Goal: Check status: Check status

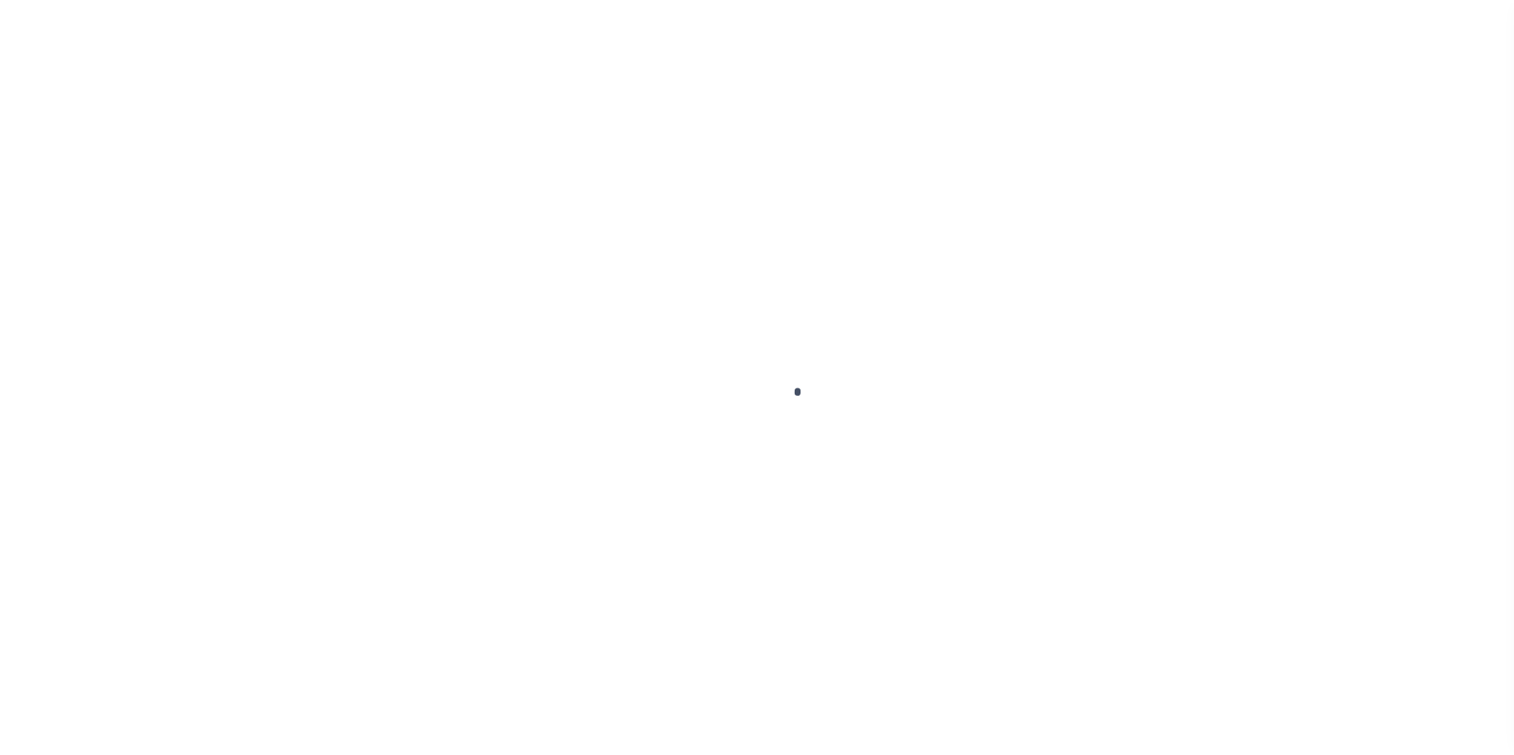
scroll to position [60, 0]
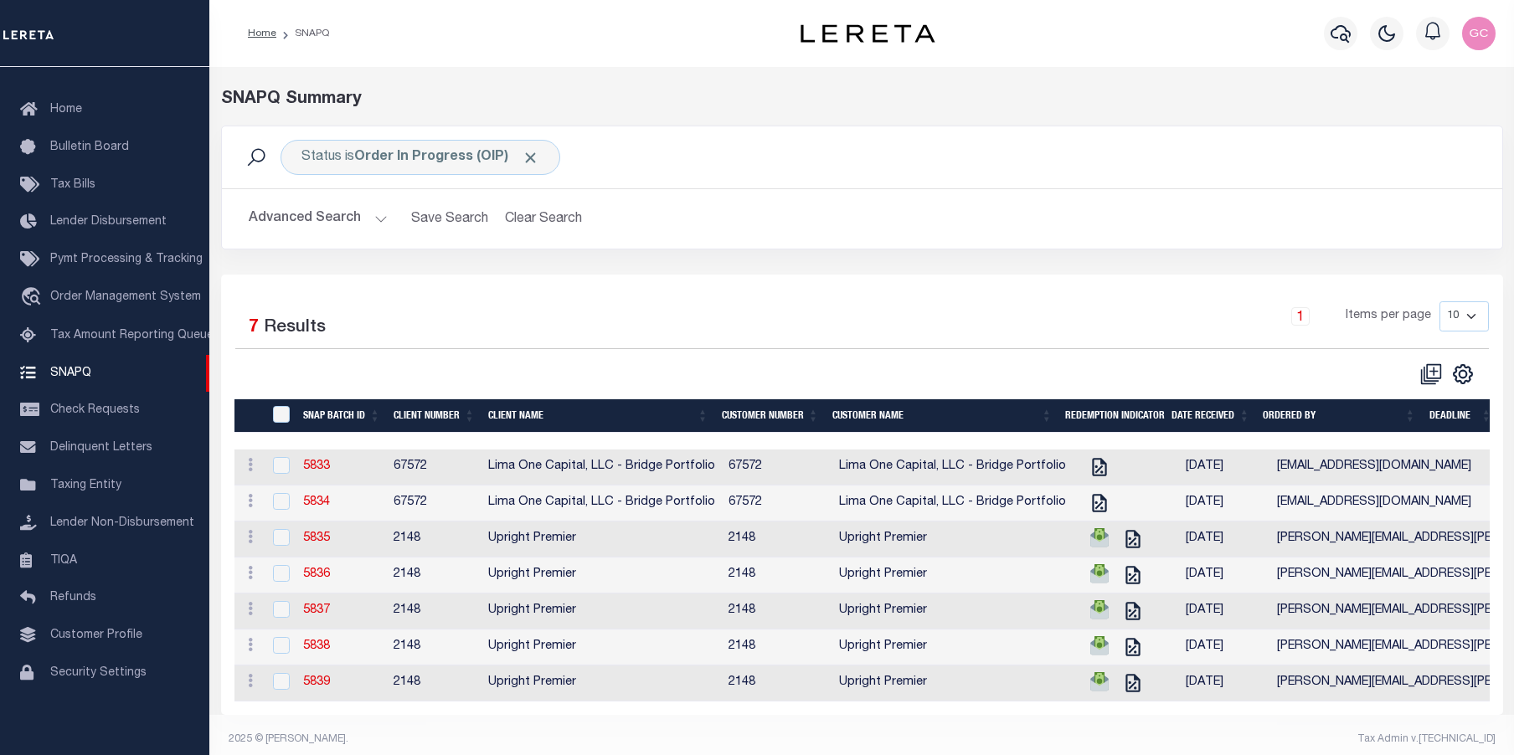
click at [373, 175] on div "Status is Order In Progress (OIP) Search" at bounding box center [862, 157] width 1280 height 62
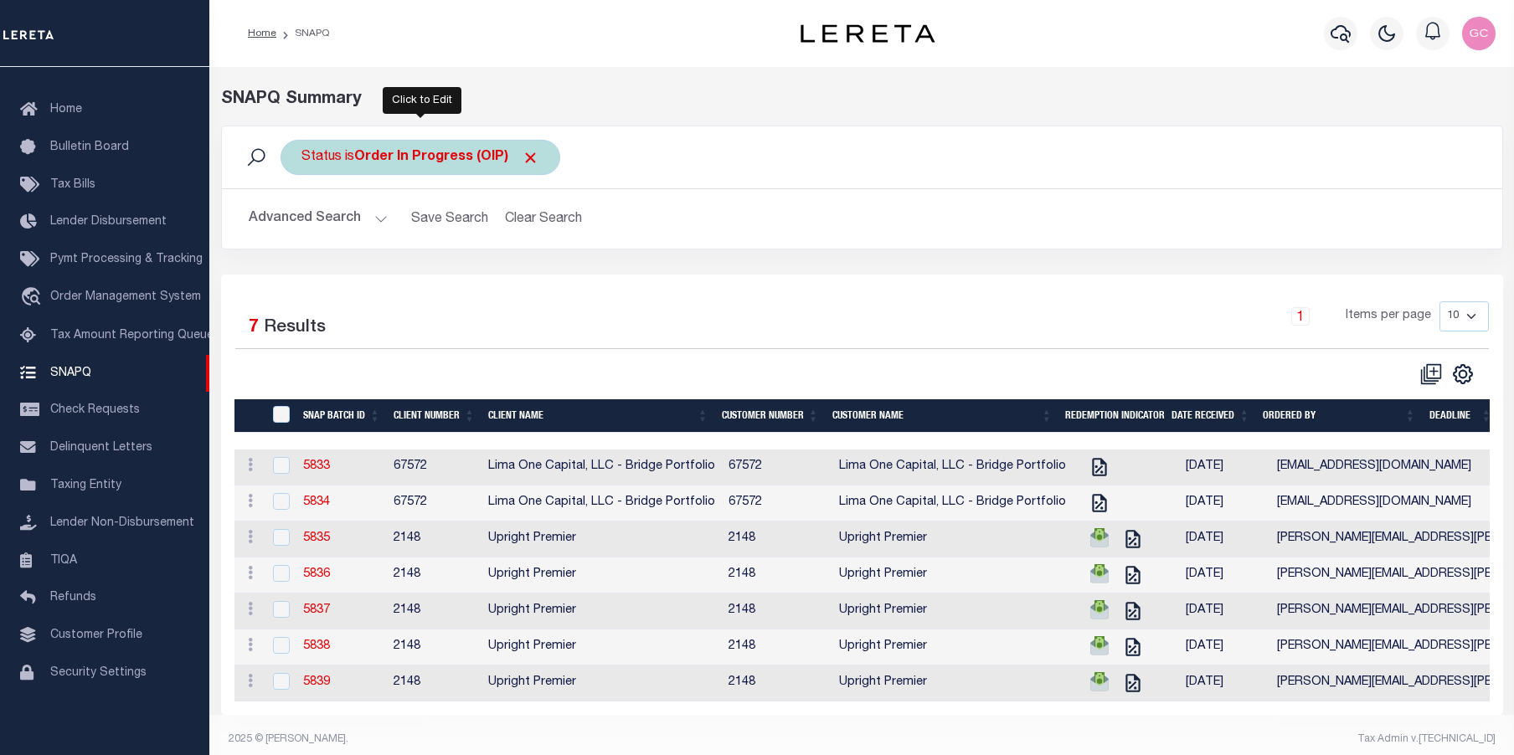
click at [448, 151] on b "Order In Progress (OIP)" at bounding box center [446, 157] width 185 height 13
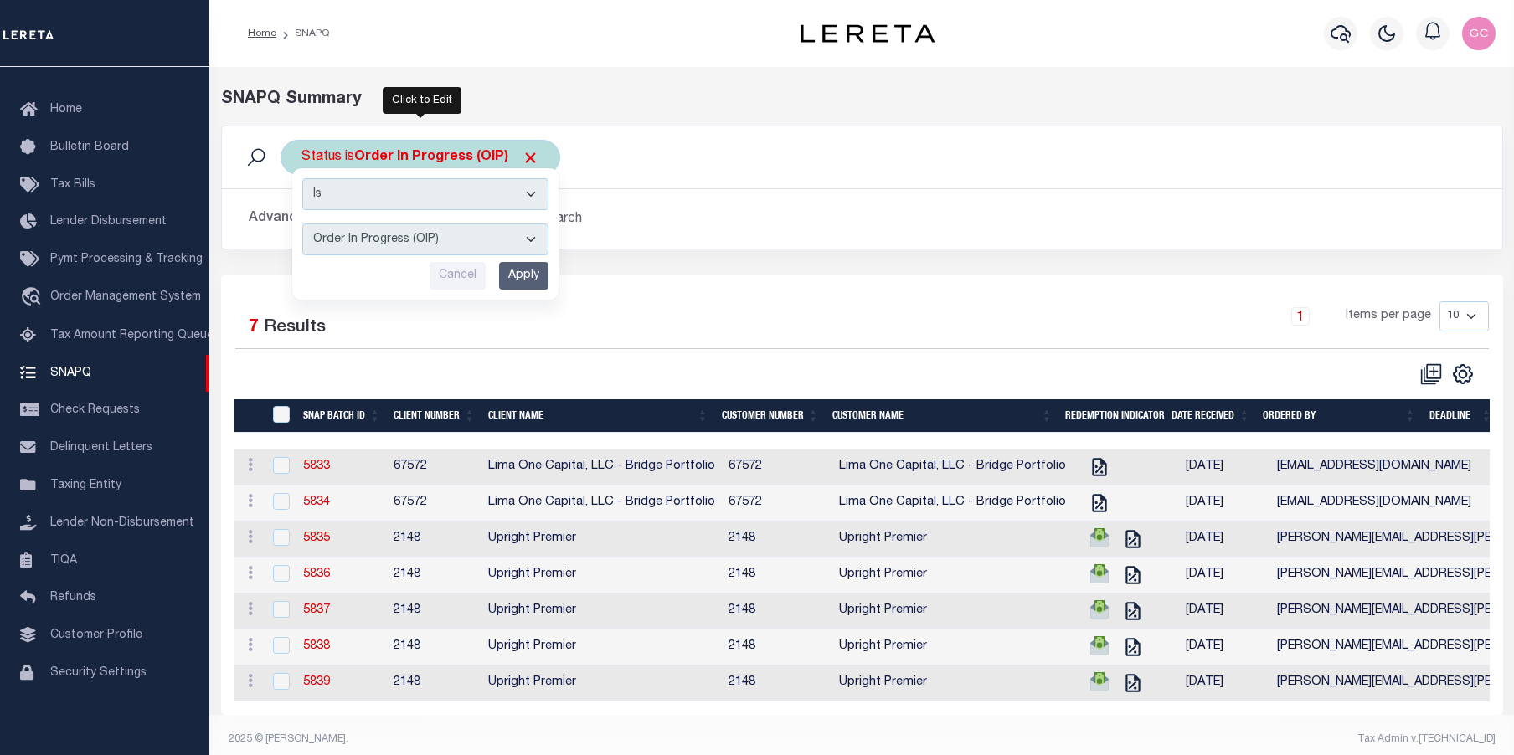
click at [538, 239] on select "Complete (CPT) Order In Progress (OIP)" at bounding box center [425, 240] width 246 height 32
select select "CPT"
click at [302, 224] on select "Complete (CPT) Order In Progress (OIP)" at bounding box center [425, 240] width 246 height 32
click at [526, 272] on input "Apply" at bounding box center [523, 276] width 49 height 28
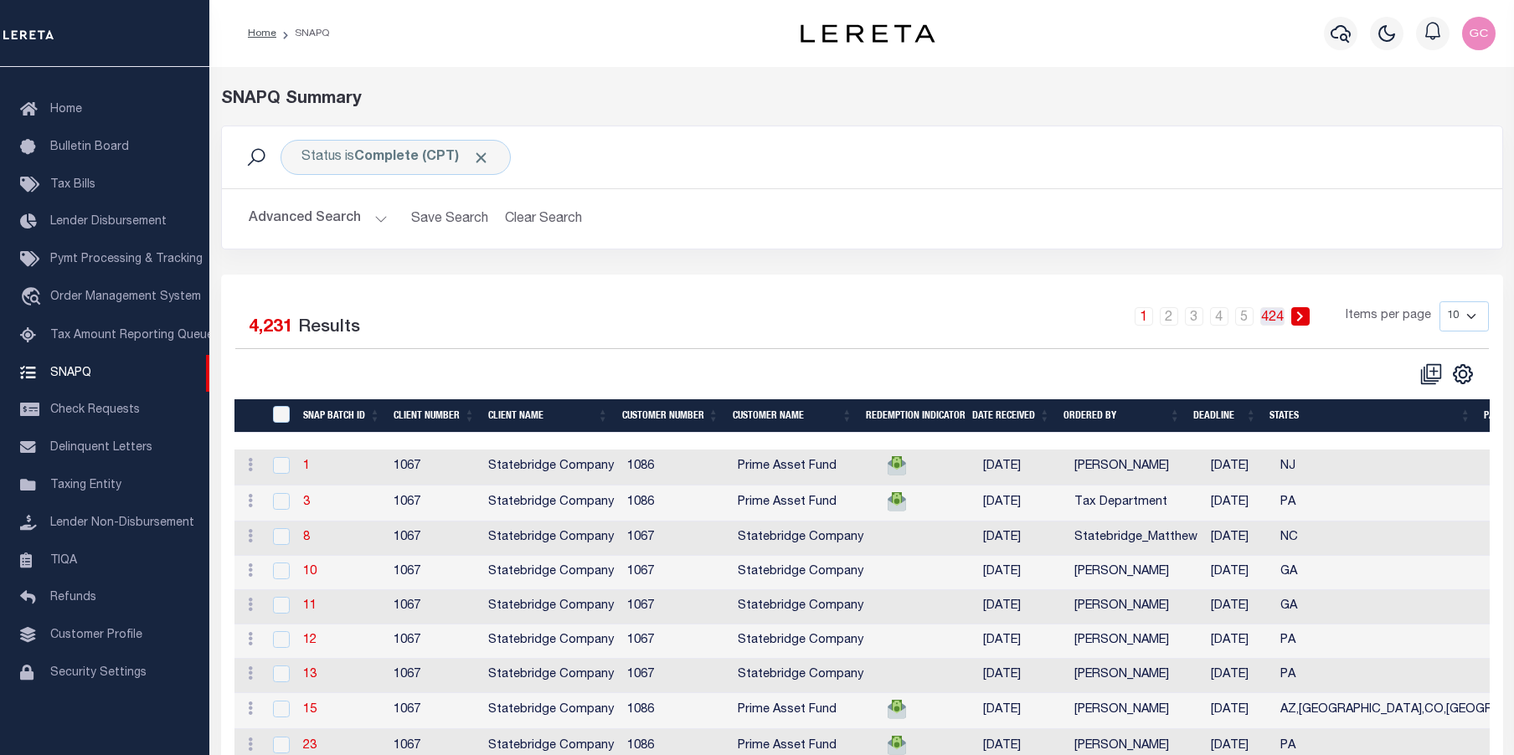
click at [1275, 312] on link "424" at bounding box center [1272, 316] width 24 height 18
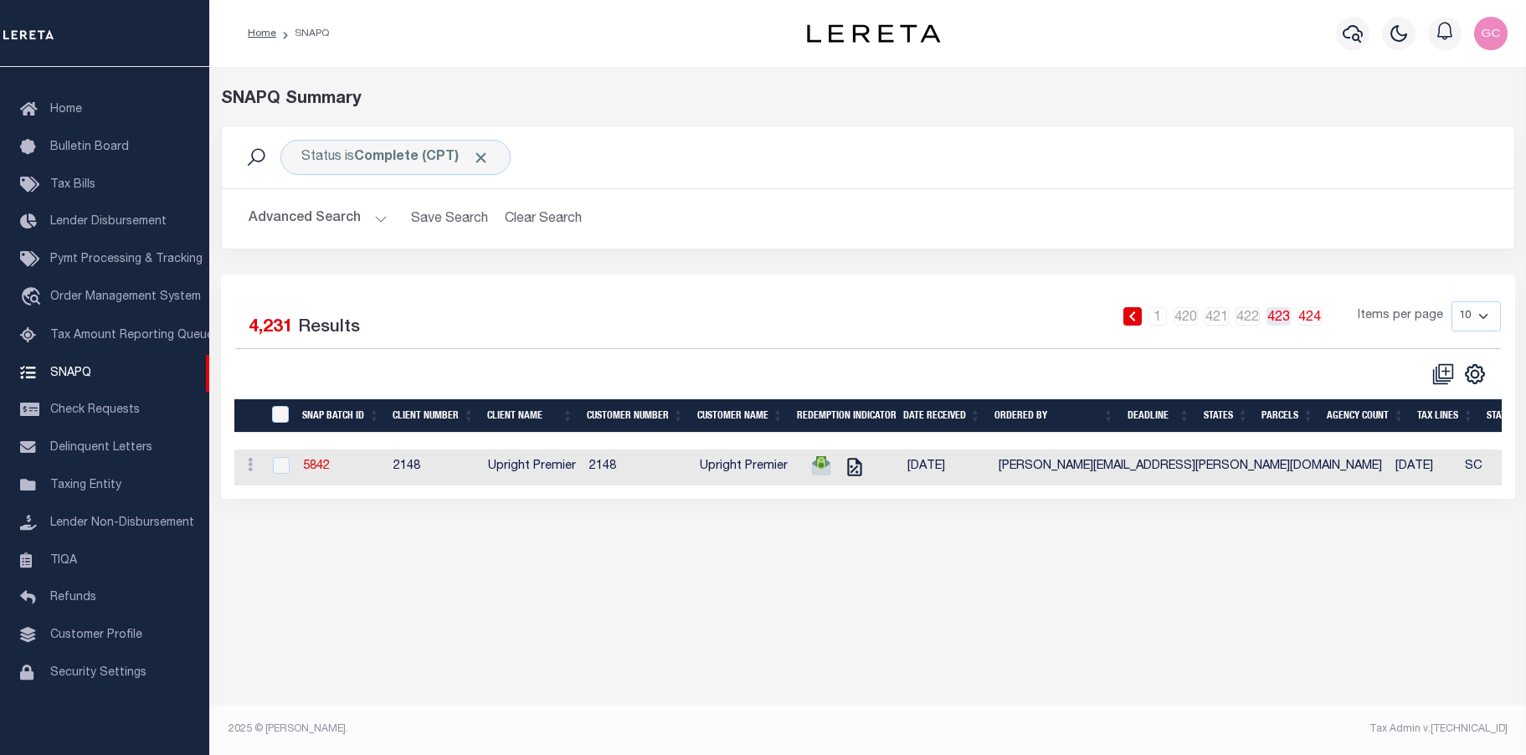
click at [1276, 319] on link "423" at bounding box center [1279, 316] width 24 height 18
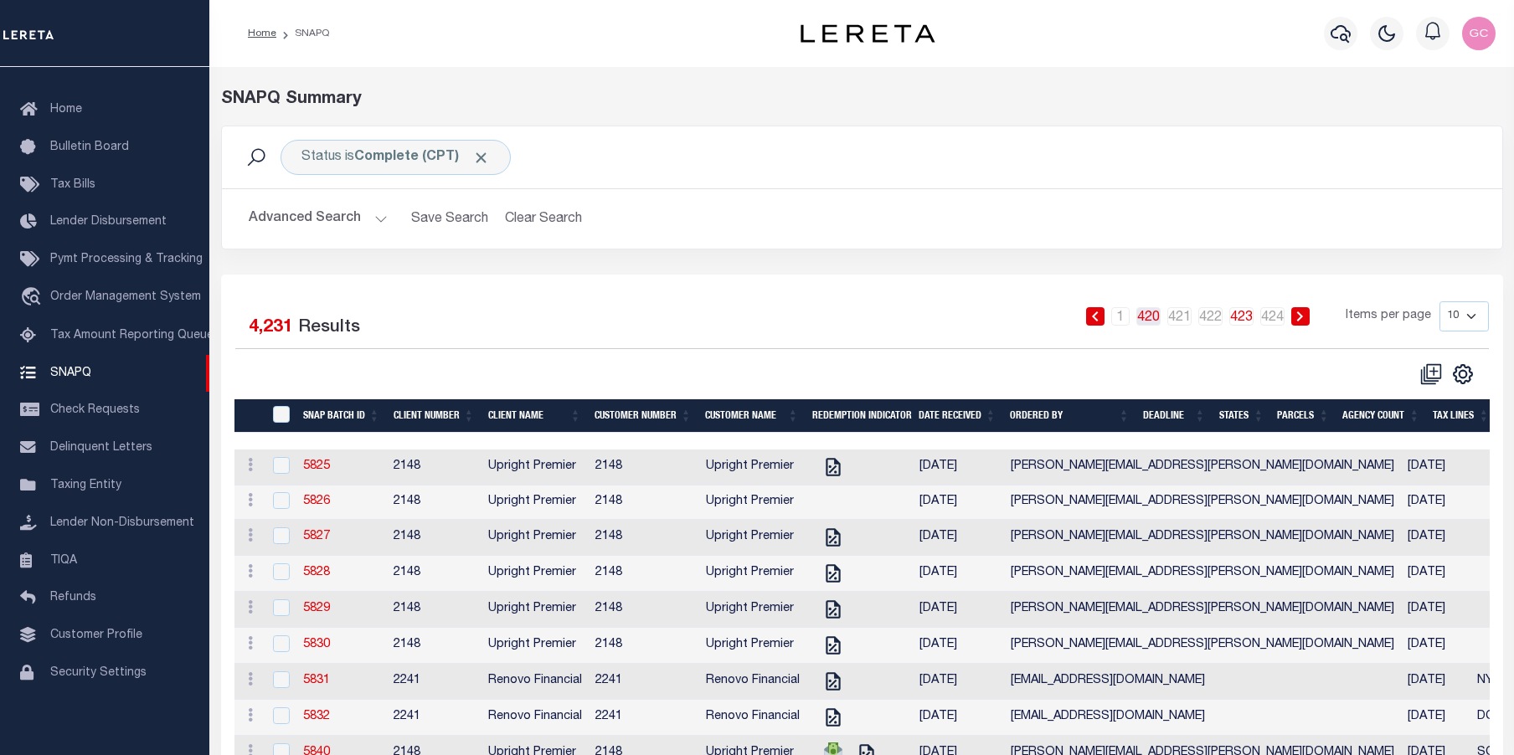
click at [1159, 312] on link "420" at bounding box center [1148, 316] width 24 height 18
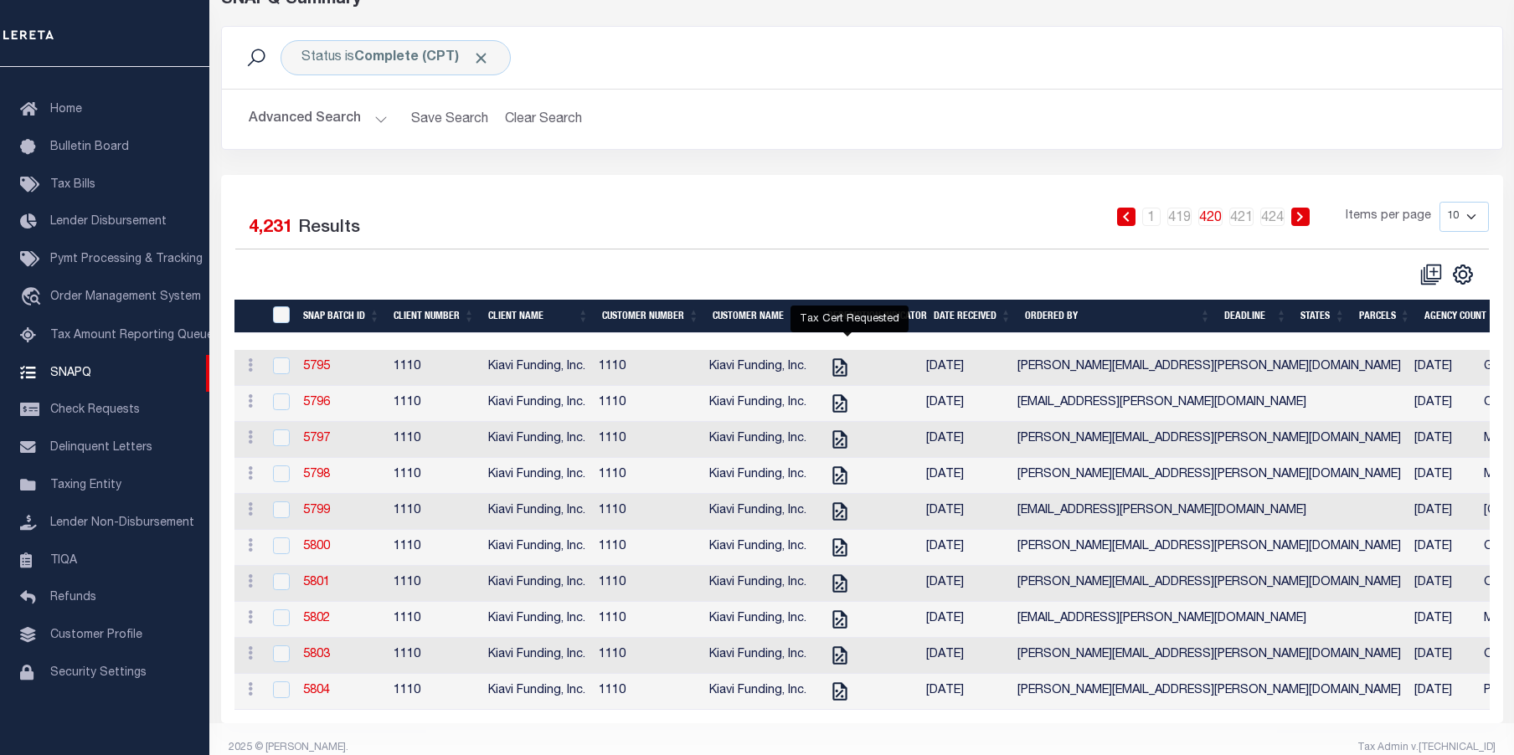
scroll to position [141, 0]
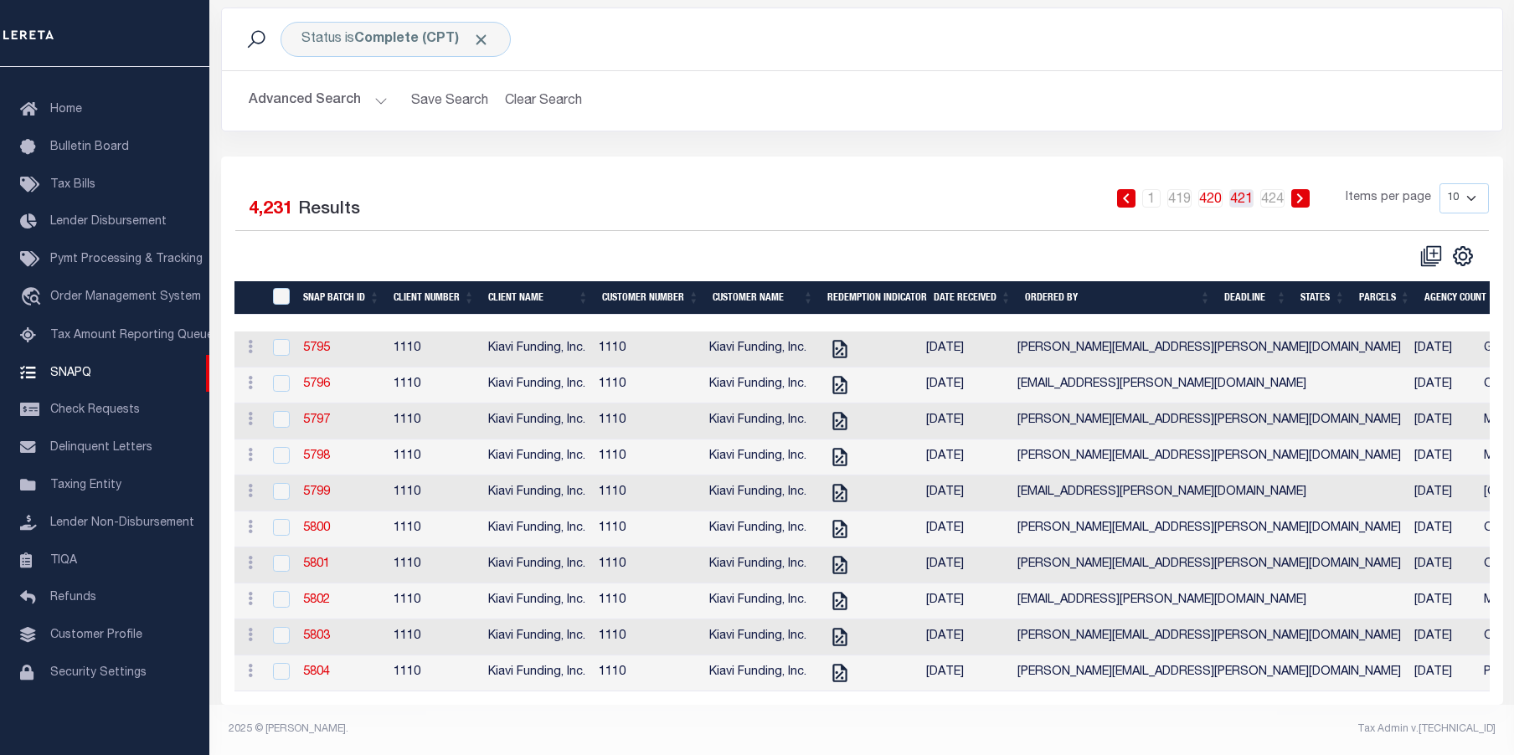
click at [1246, 189] on link "421" at bounding box center [1241, 198] width 24 height 18
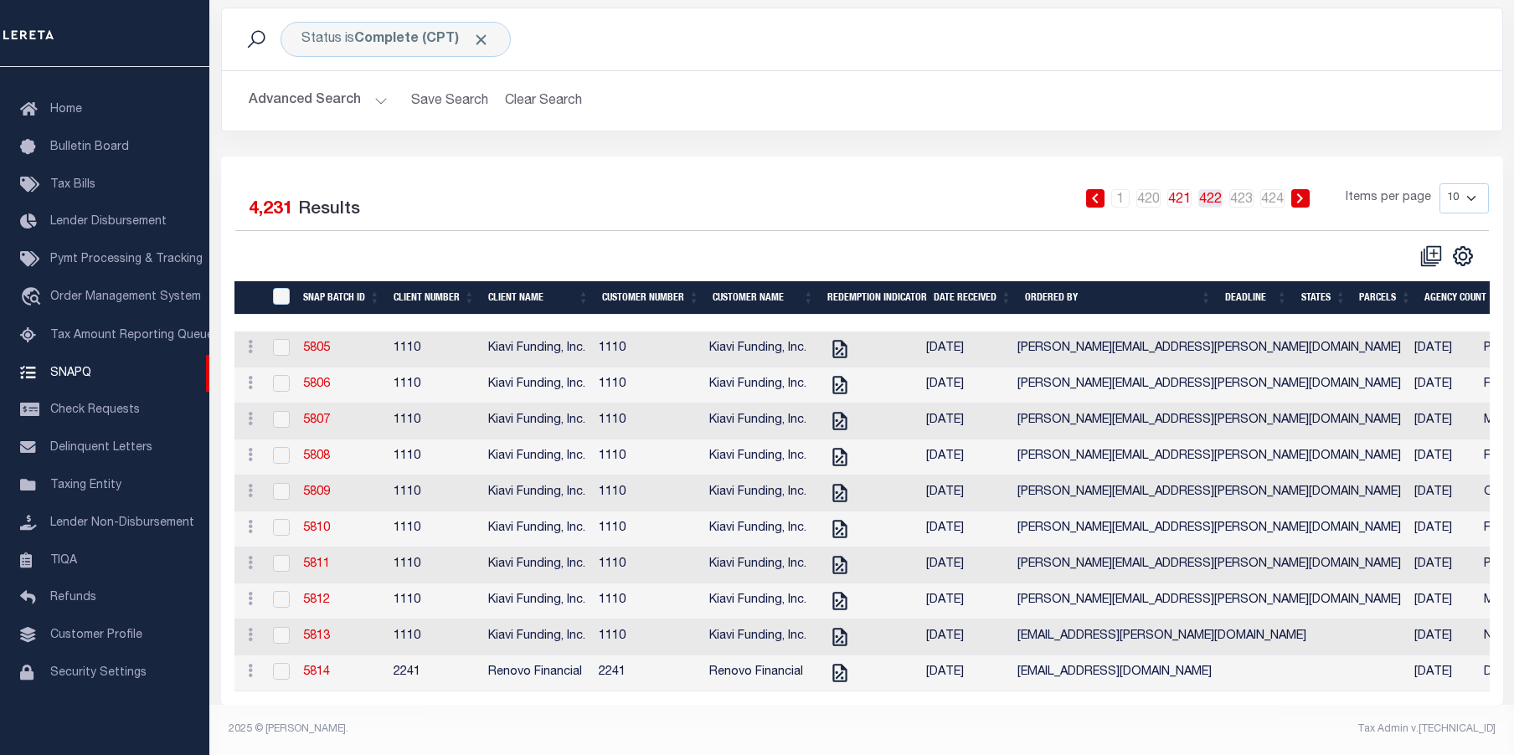
click at [1217, 189] on link "422" at bounding box center [1210, 198] width 24 height 18
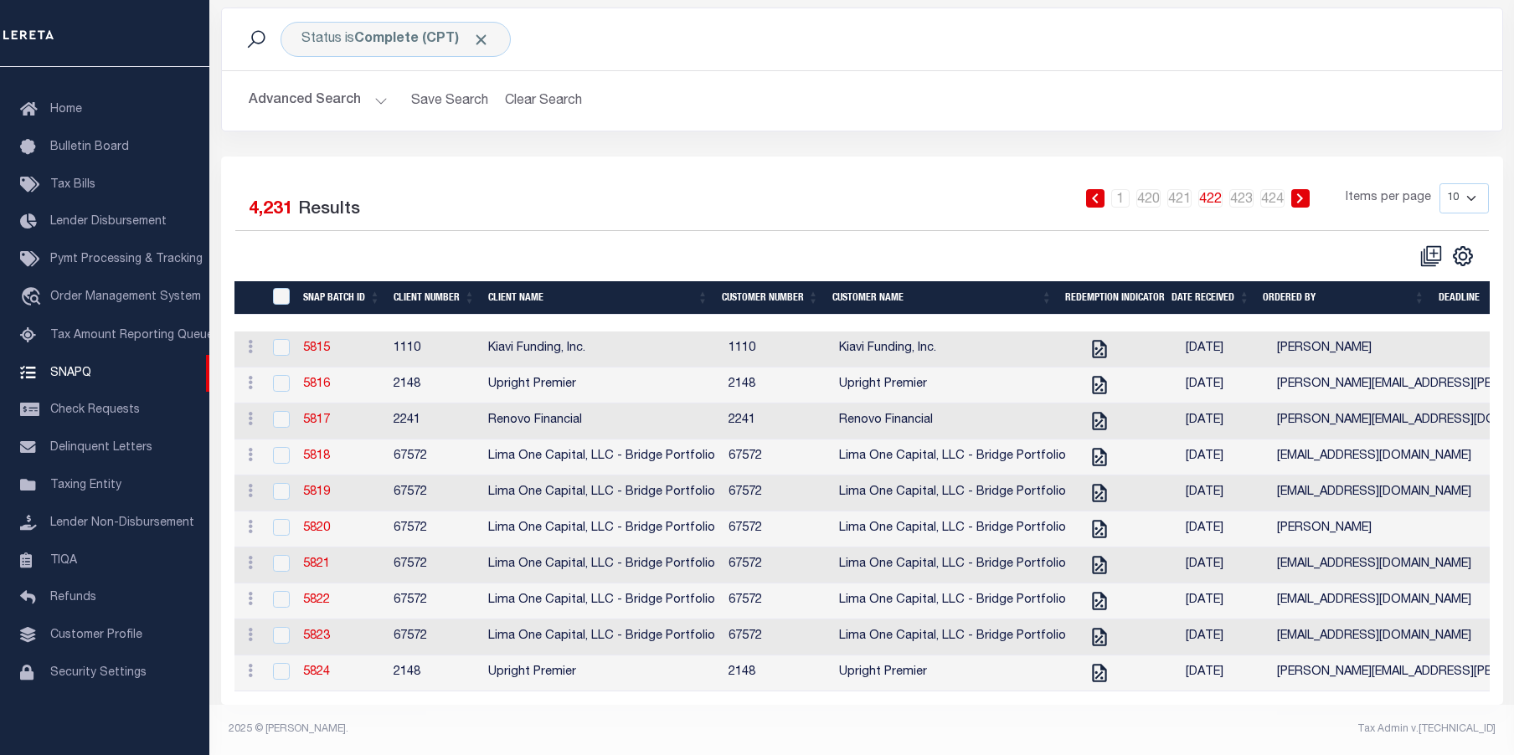
click at [290, 368] on td at bounding box center [280, 386] width 34 height 36
checkbox input "true"
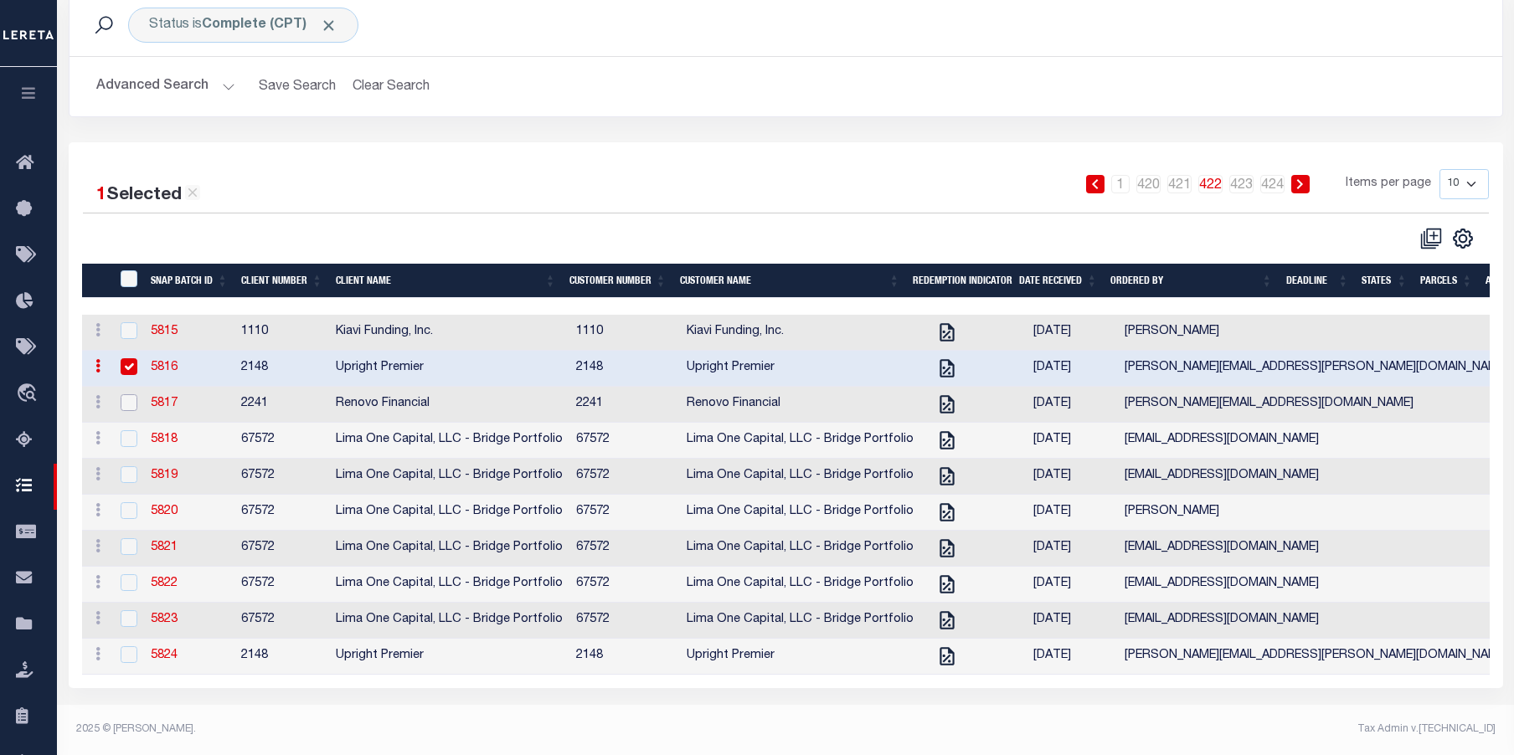
click at [137, 401] on input "checkbox" at bounding box center [129, 402] width 17 height 17
checkbox input "true"
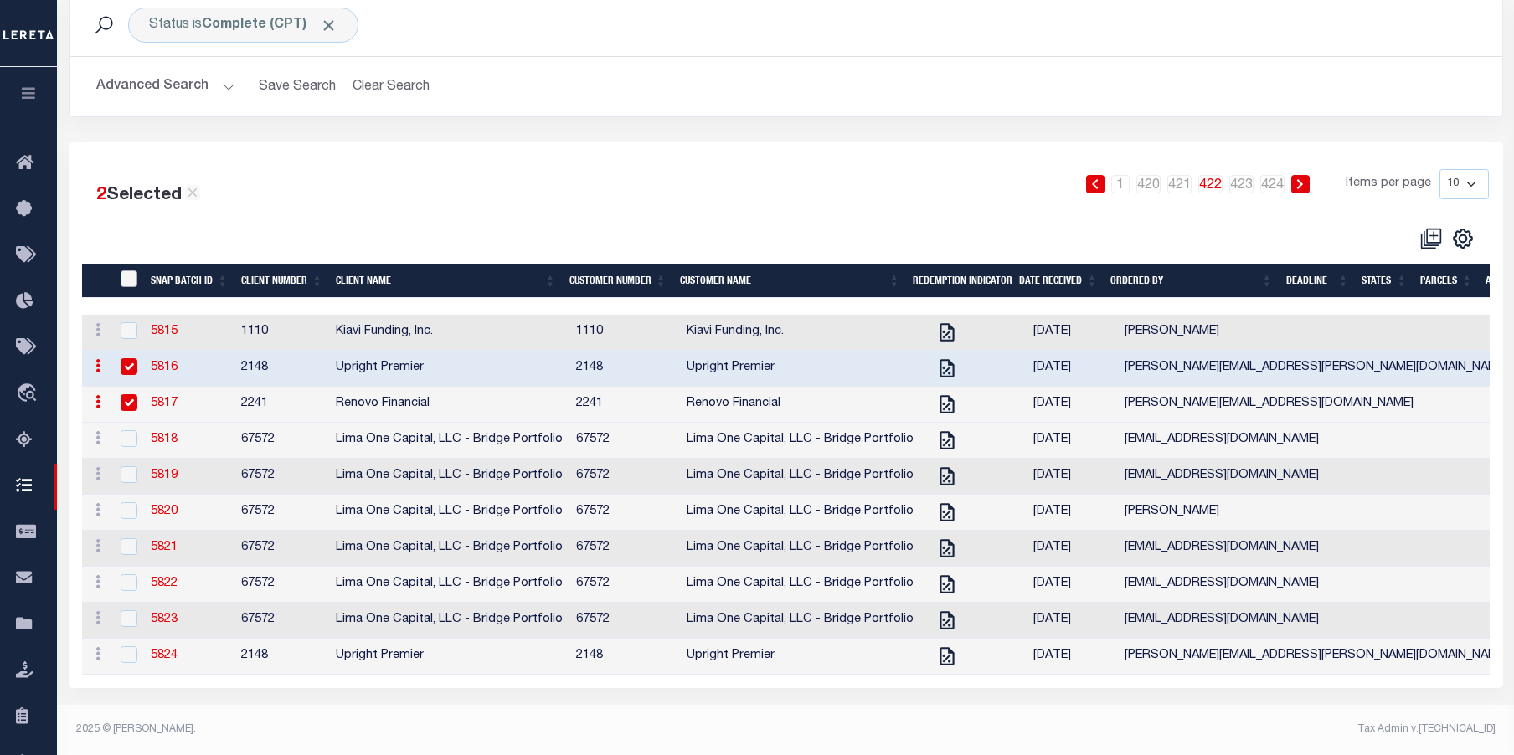
click at [128, 275] on input "SNAPBatchId" at bounding box center [129, 278] width 17 height 17
checkbox input "true"
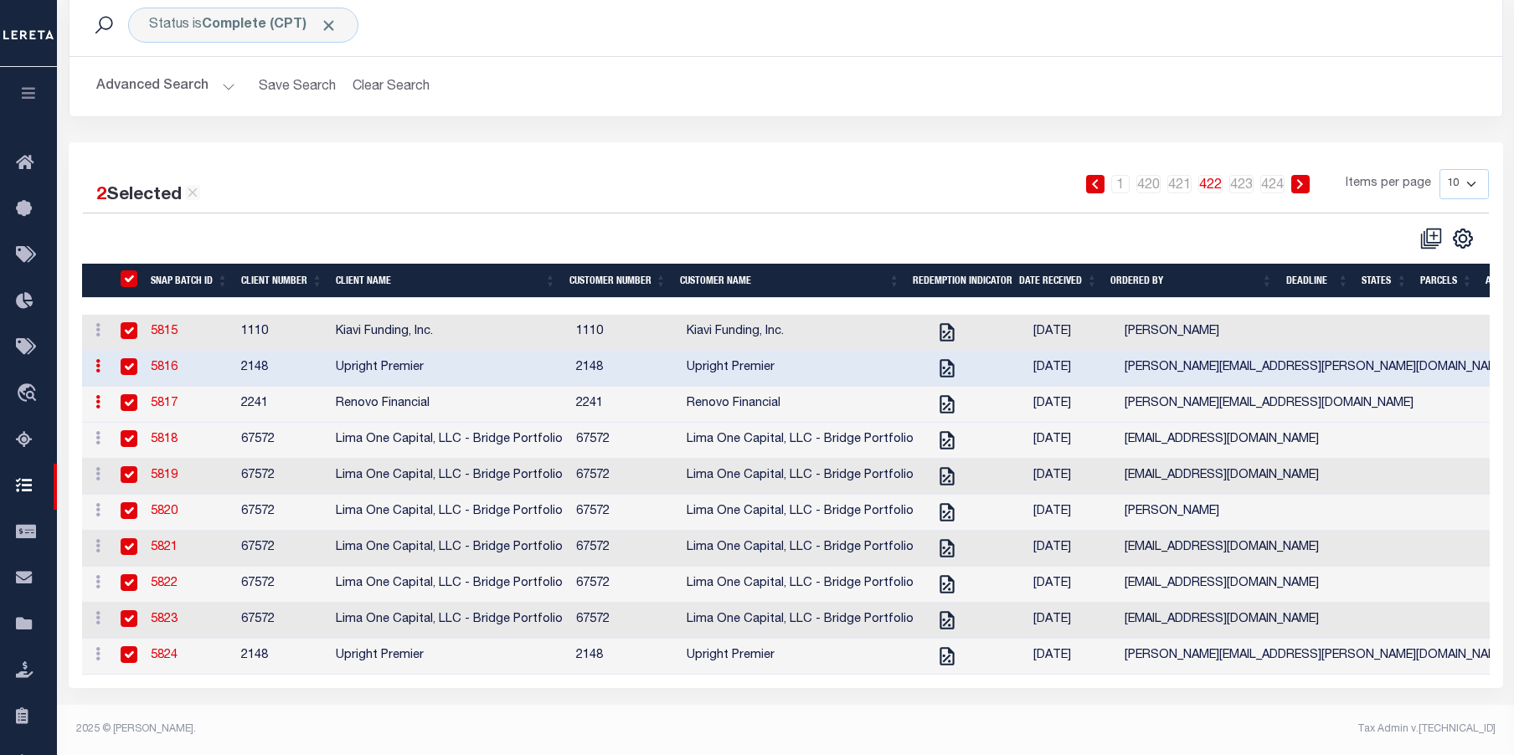
checkbox input "true"
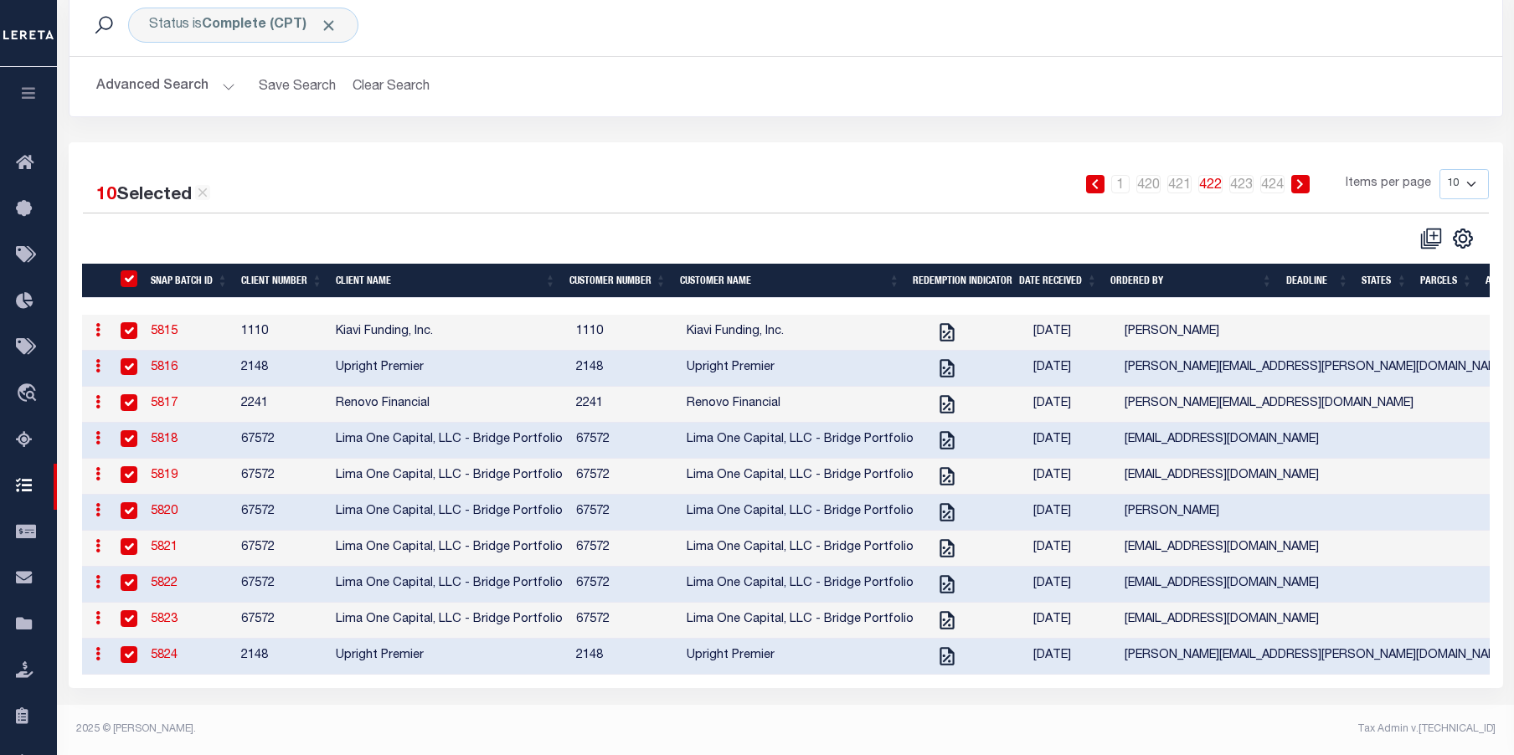
click at [125, 336] on input "checkbox" at bounding box center [129, 330] width 17 height 17
checkbox input "false"
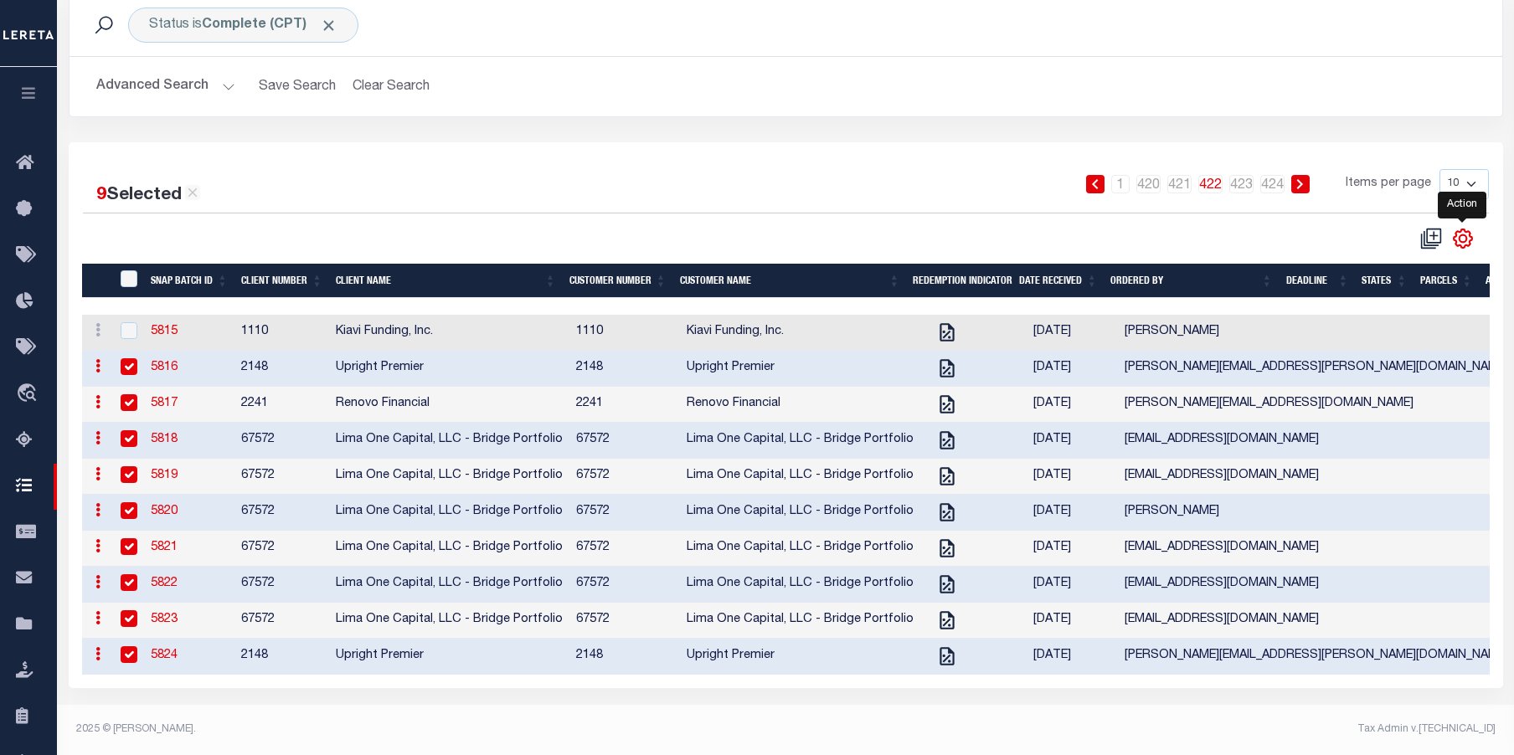
click at [1462, 234] on icon "" at bounding box center [1463, 239] width 22 height 22
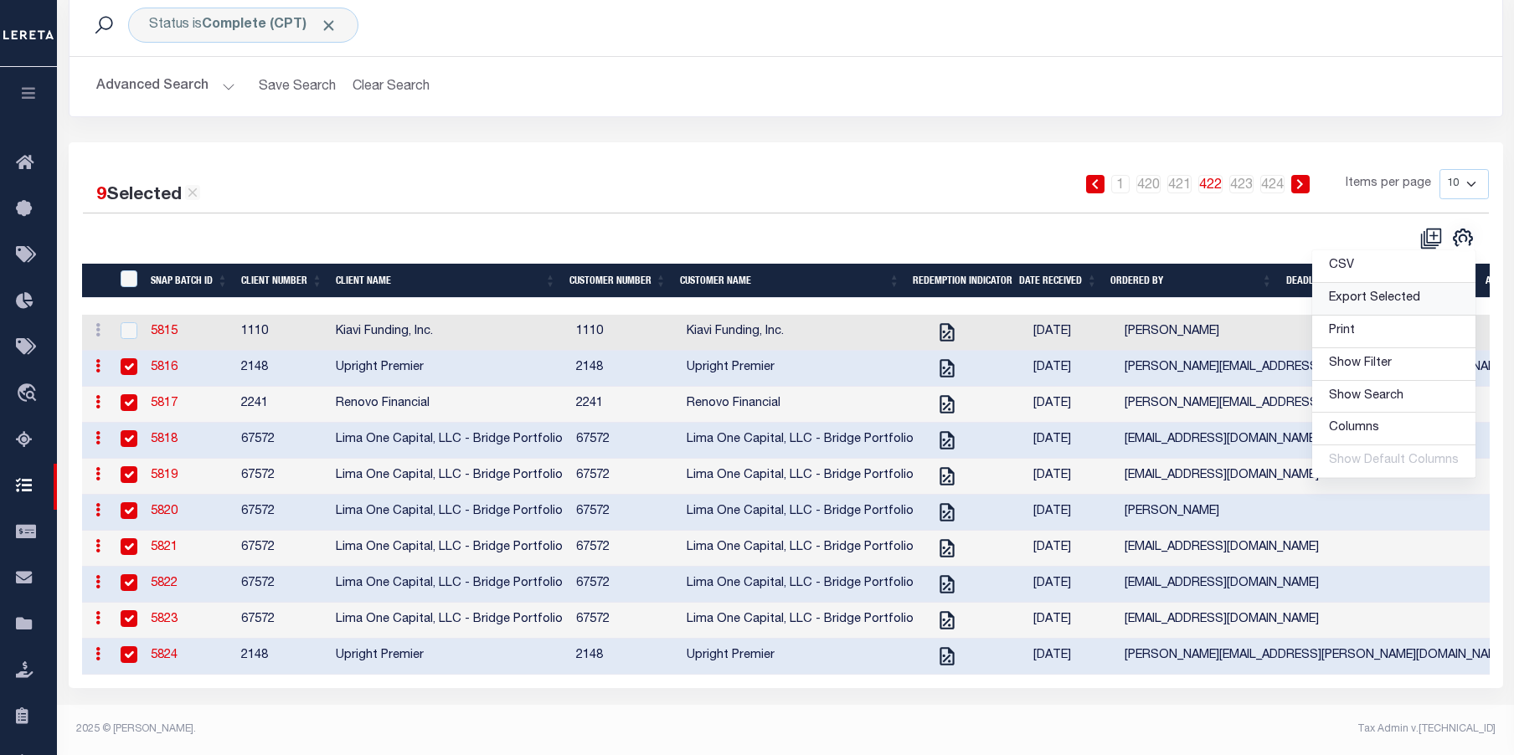
click at [1380, 292] on span "Export Selected" at bounding box center [1374, 298] width 91 height 12
drag, startPoint x: 445, startPoint y: 56, endPoint x: 434, endPoint y: 61, distance: 12.0
click at [445, 57] on div "Advanced Search Save Search Clear Search SNAPQSummaryGridWrapper_dynamictable__…" at bounding box center [785, 86] width 1432 height 59
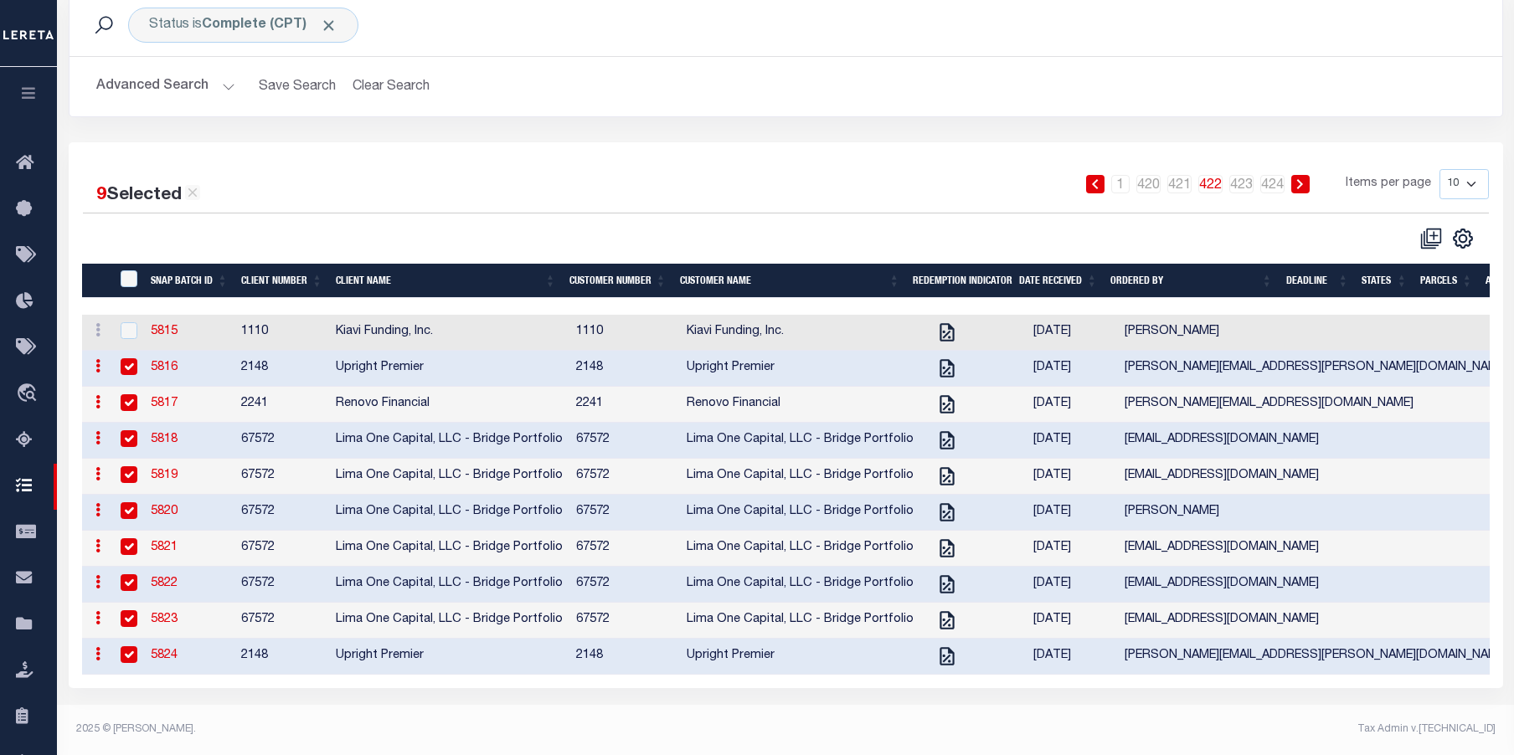
click at [140, 275] on div "SNAPBatchId" at bounding box center [130, 279] width 28 height 18
click at [131, 279] on input "SNAPBatchId" at bounding box center [129, 278] width 17 height 17
checkbox input "true"
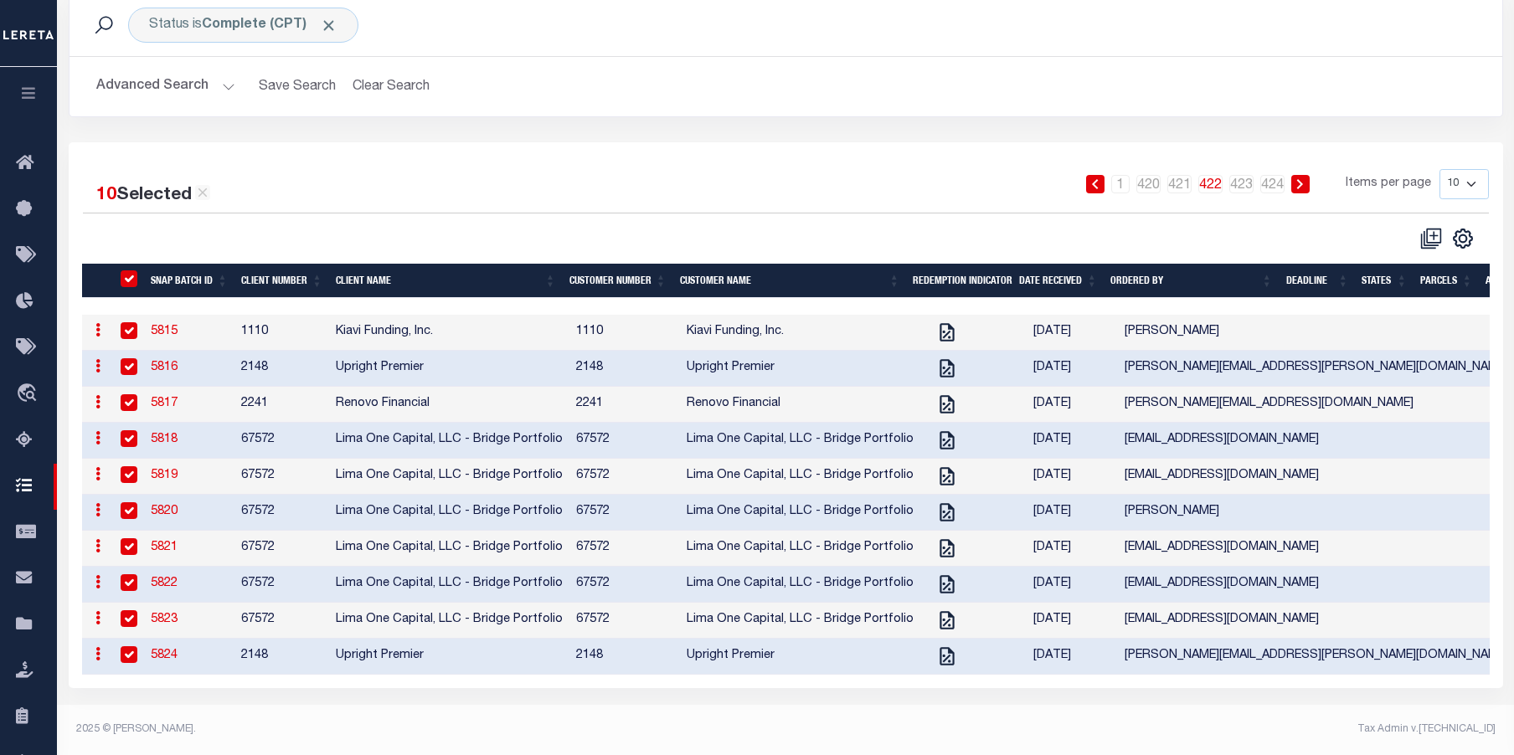
click at [128, 331] on input "checkbox" at bounding box center [129, 330] width 17 height 17
checkbox input "false"
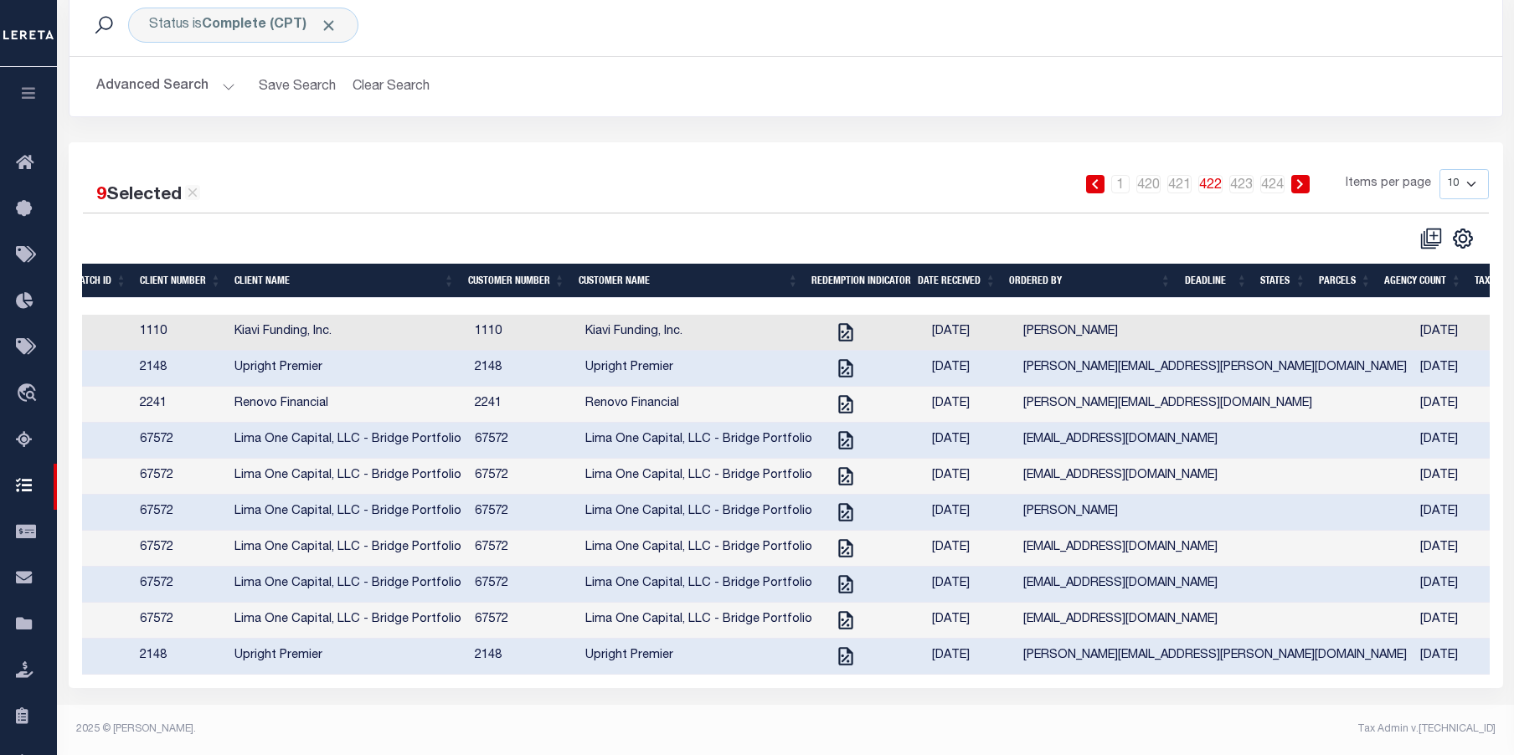
scroll to position [0, 0]
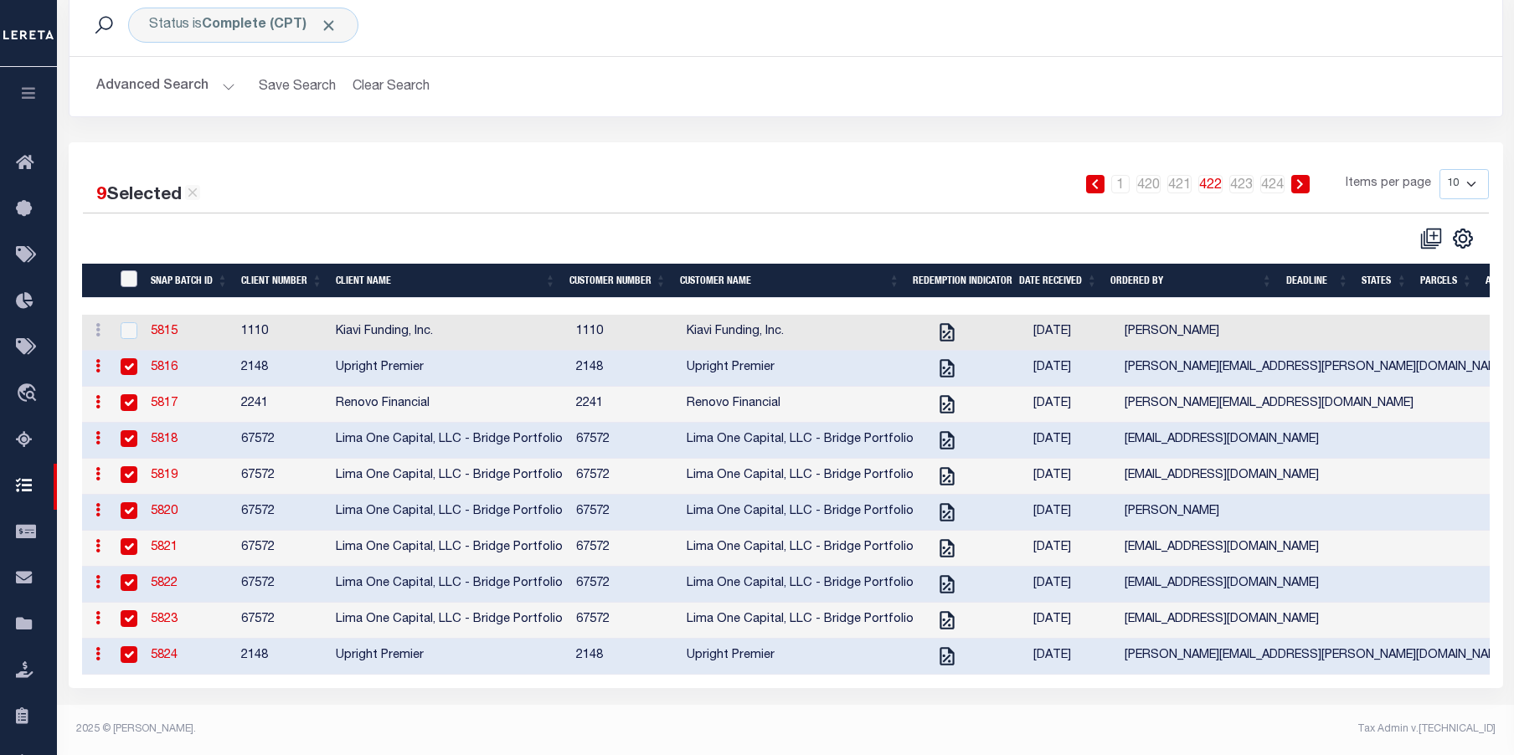
click at [131, 270] on input "SNAPBatchId" at bounding box center [129, 278] width 17 height 17
checkbox input "true"
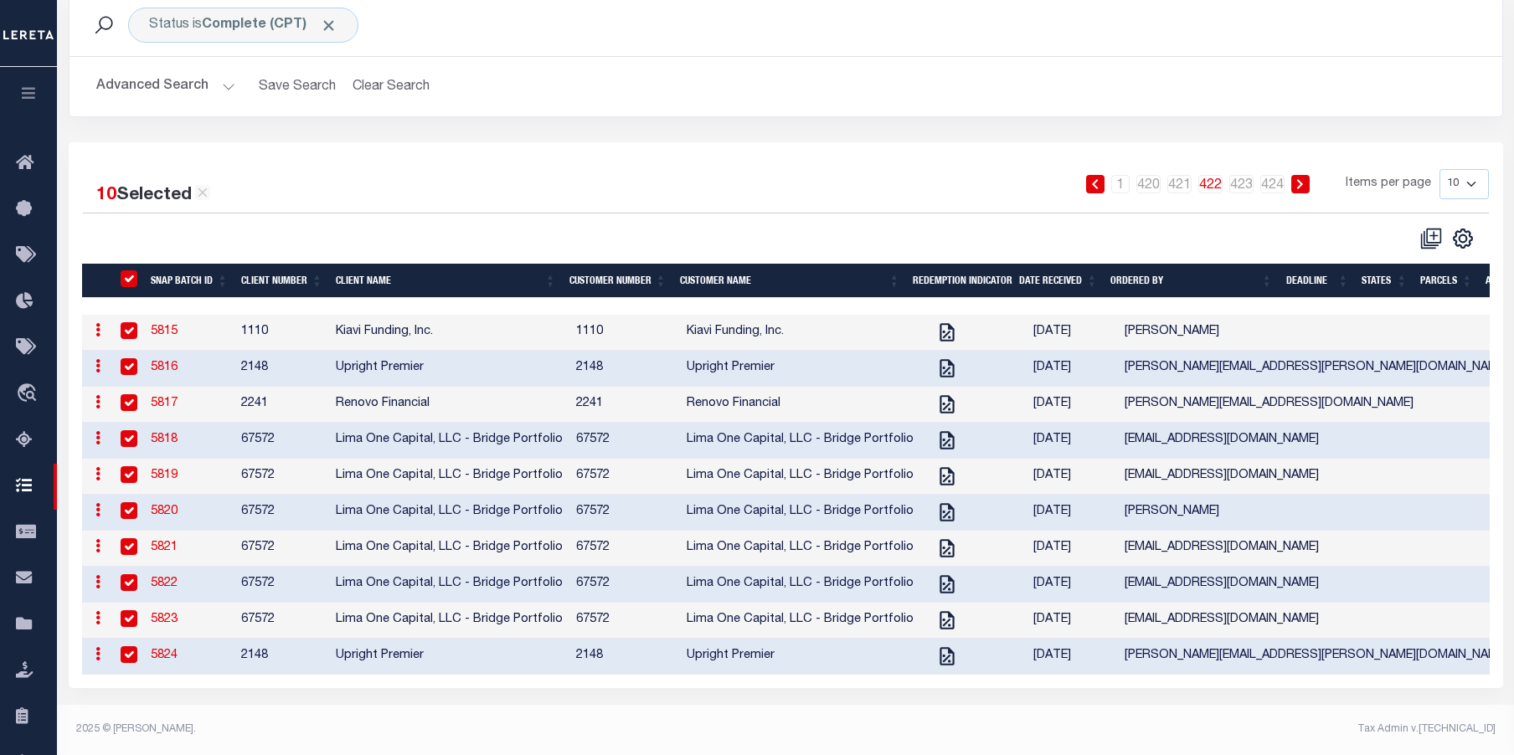
click at [131, 270] on input "SNAPBatchId" at bounding box center [129, 278] width 17 height 17
checkbox input "false"
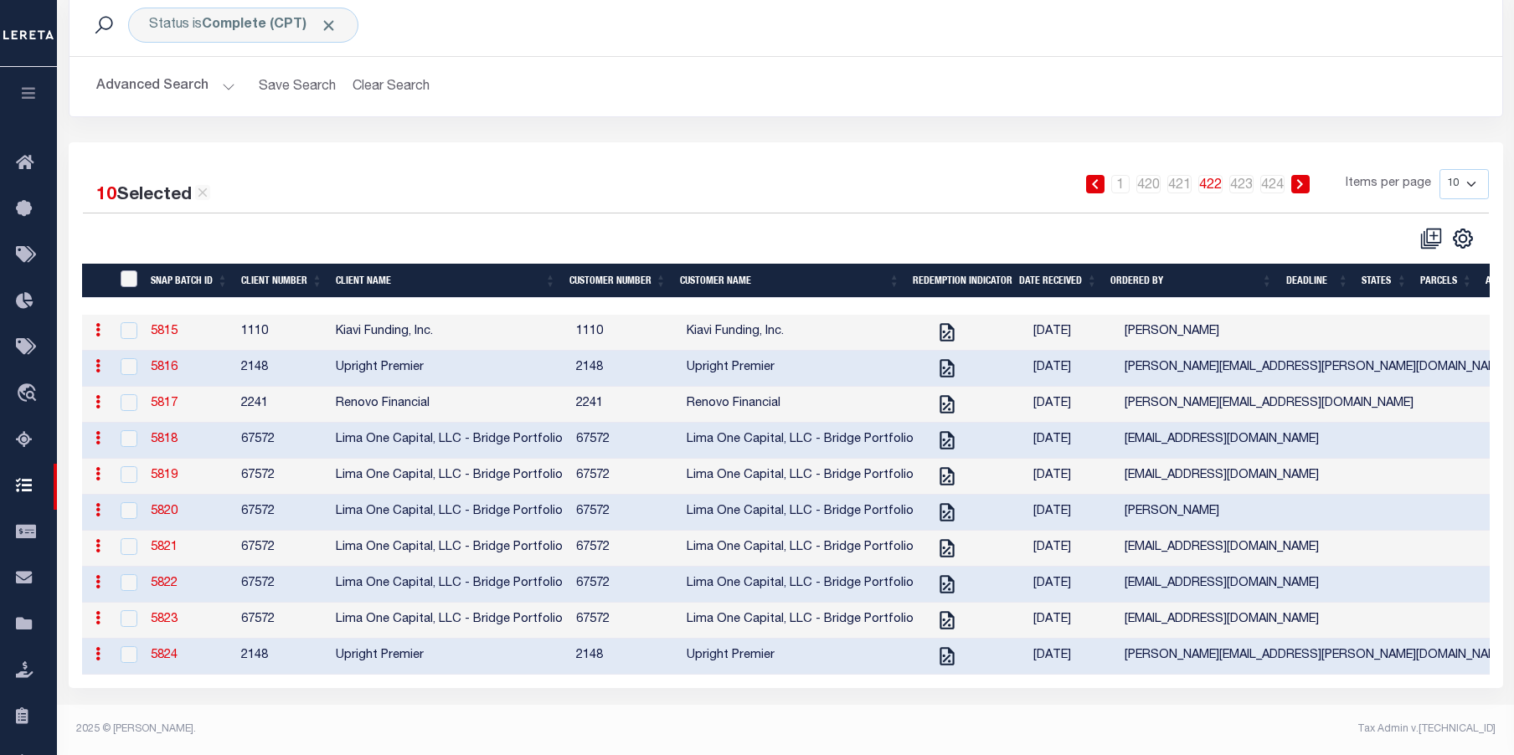
checkbox input "false"
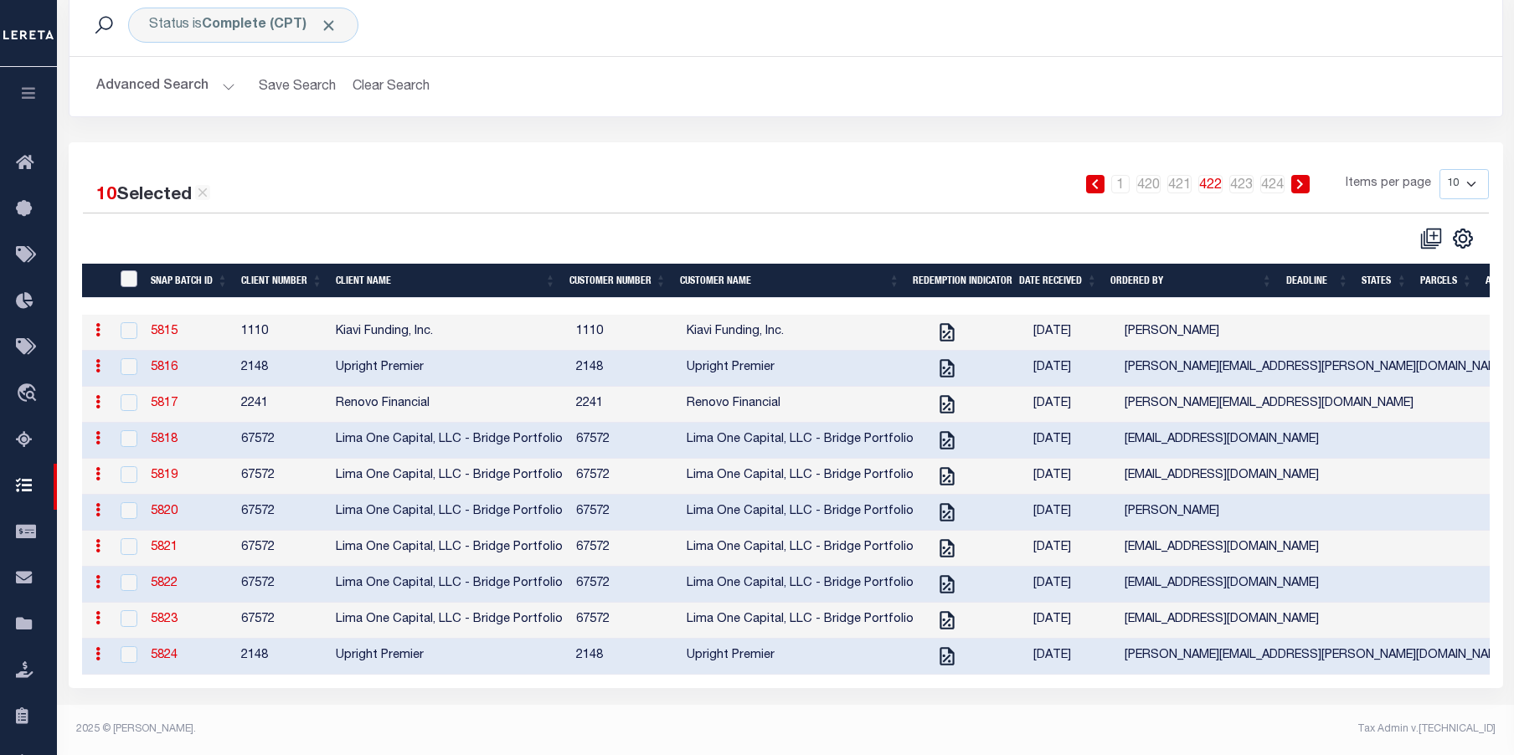
checkbox input "false"
